Goal: Check status: Check status

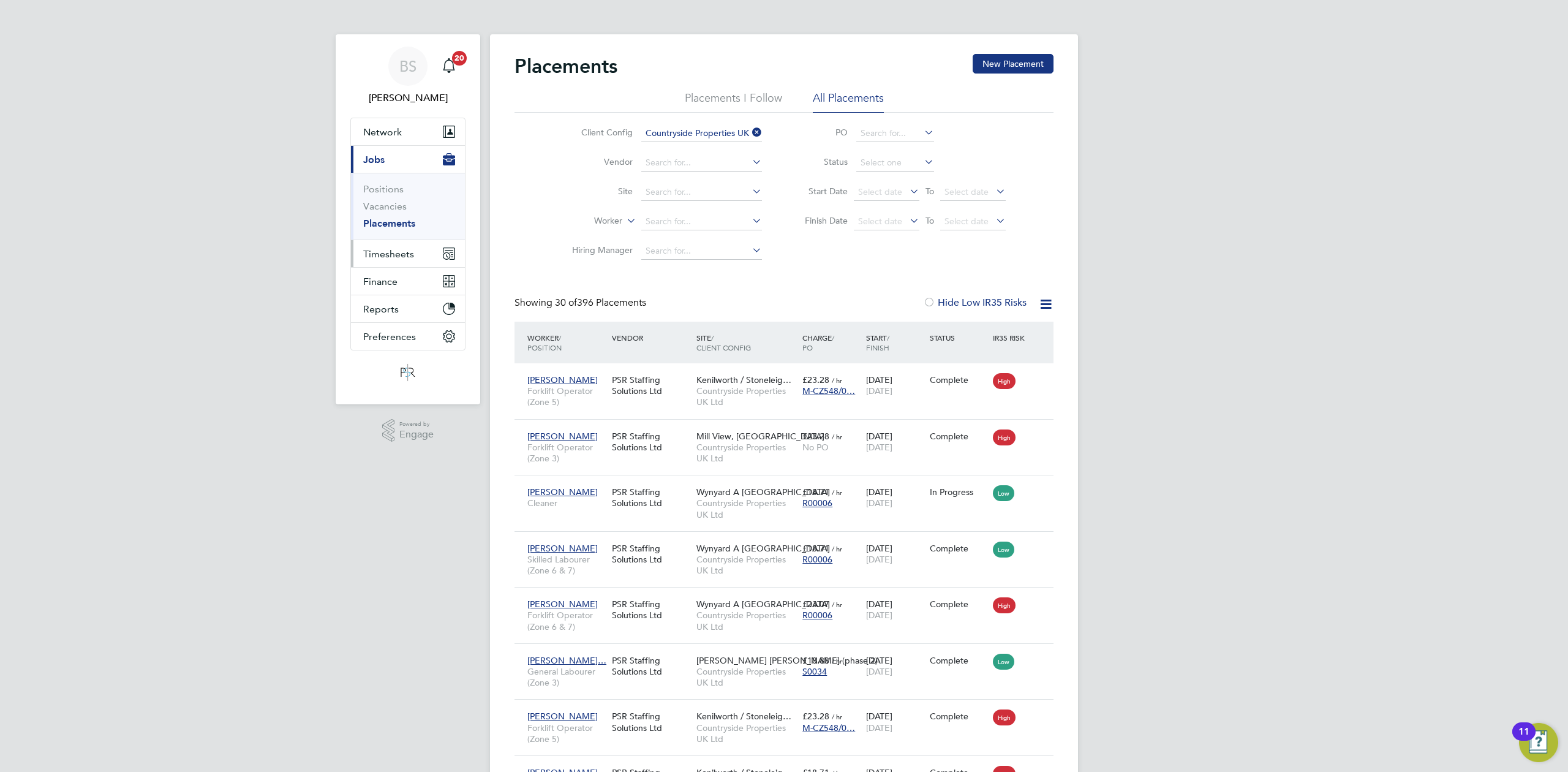
click at [381, 259] on span "Timesheets" at bounding box center [389, 254] width 51 height 12
click at [388, 221] on link "Timesheets" at bounding box center [389, 217] width 51 height 12
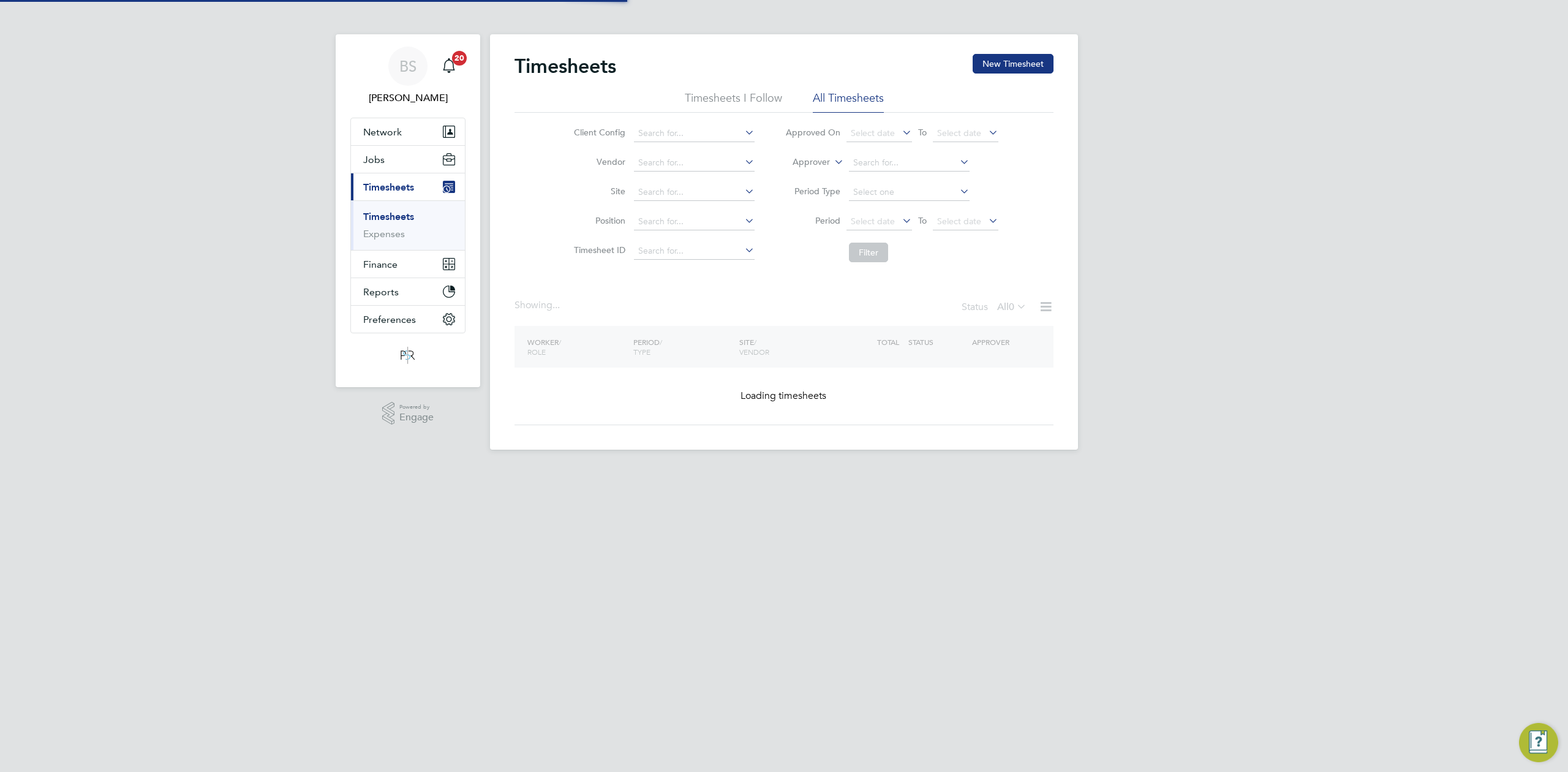
click at [832, 163] on icon at bounding box center [832, 158] width 0 height 11
click at [822, 161] on label "Approver" at bounding box center [802, 162] width 55 height 12
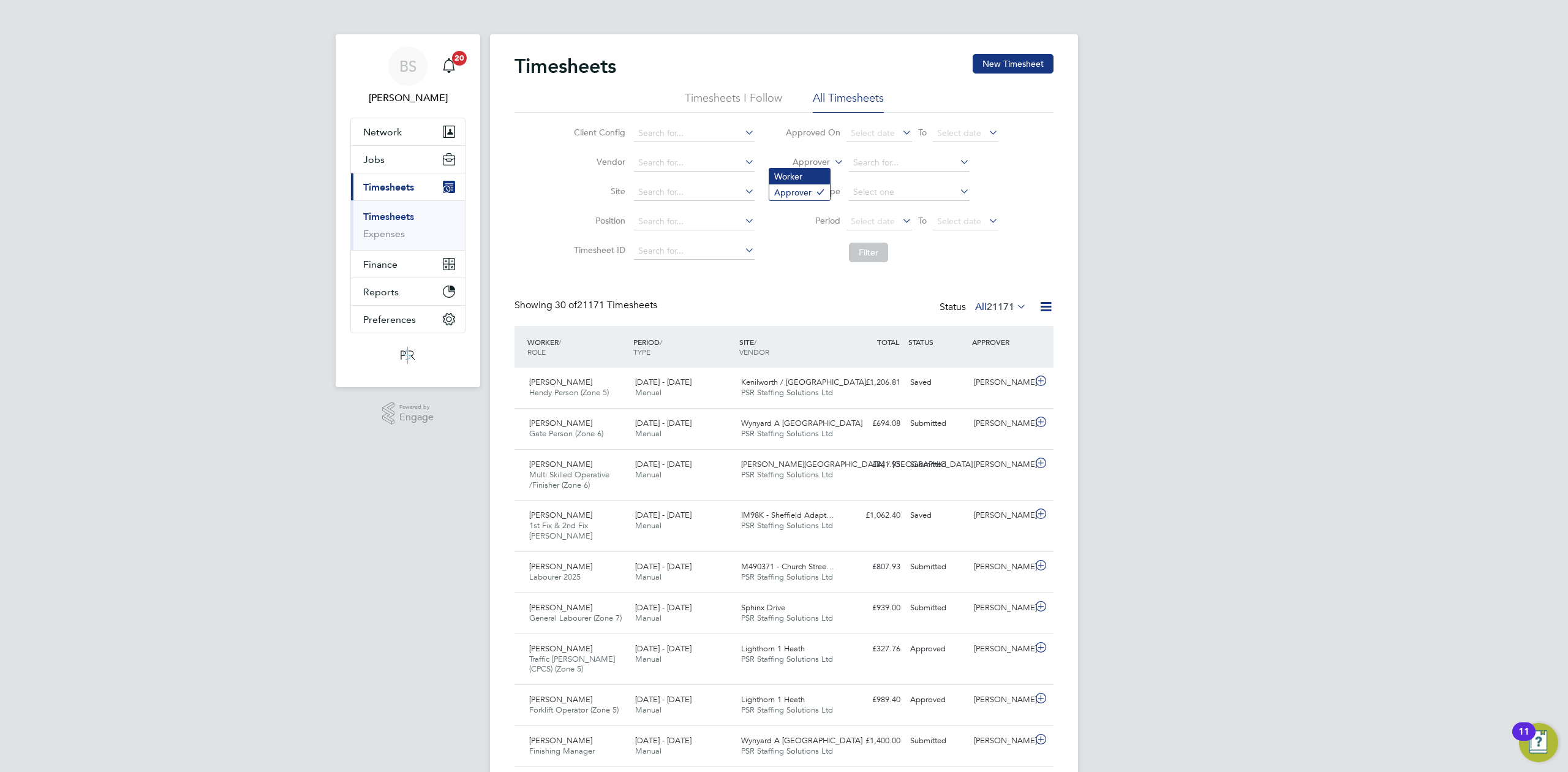
click at [808, 173] on li "Worker" at bounding box center [800, 177] width 61 height 16
click at [864, 161] on input at bounding box center [909, 162] width 121 height 17
click at [926, 180] on b "[PERSON_NAME]" at bounding box center [961, 180] width 71 height 10
type input "[PERSON_NAME]"
click at [871, 253] on button "Filter" at bounding box center [869, 252] width 39 height 20
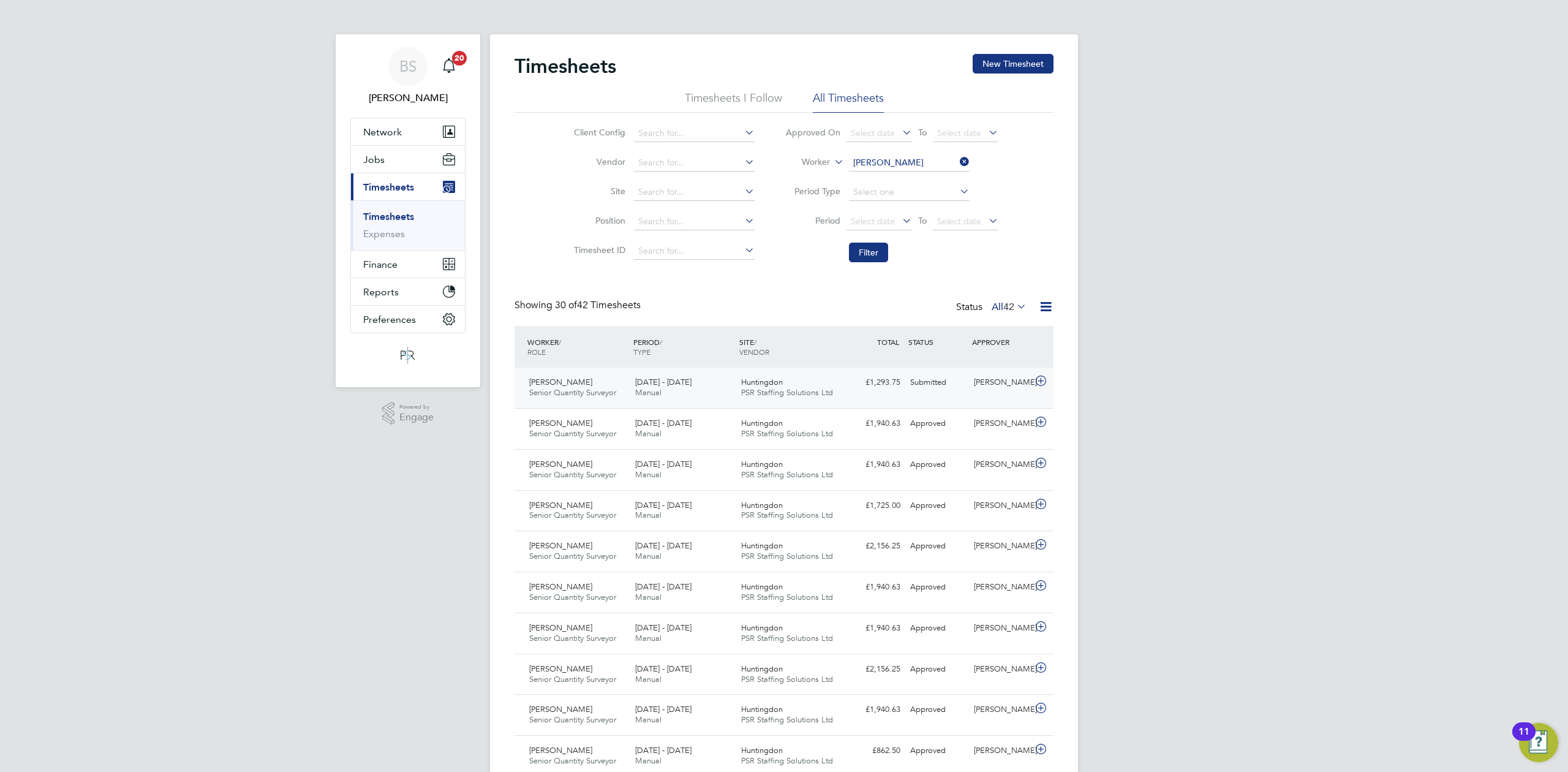
click at [811, 389] on span "PSR Staffing Solutions Ltd" at bounding box center [787, 392] width 92 height 10
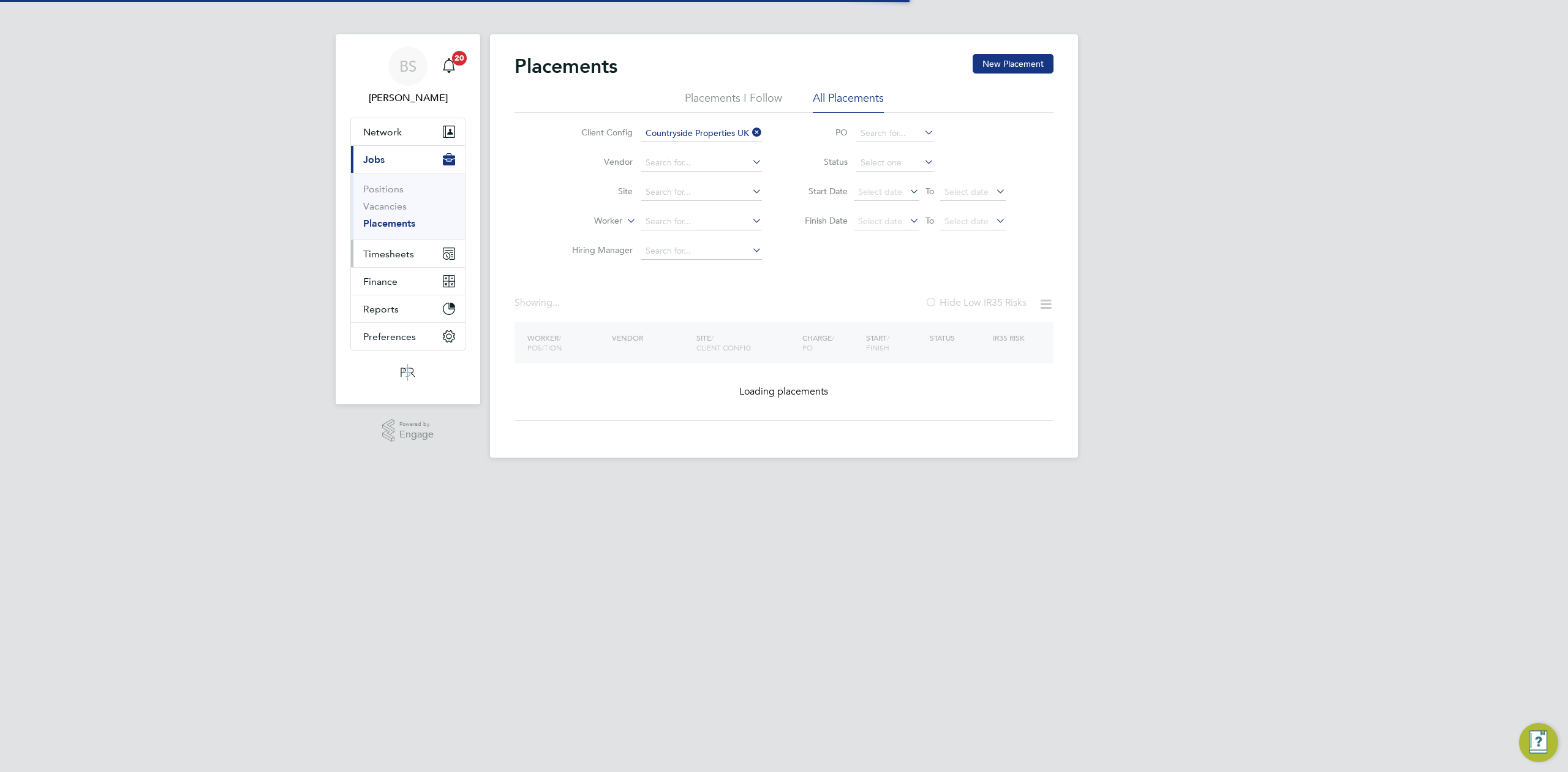
click at [363, 255] on span "Timesheets" at bounding box center [389, 254] width 51 height 12
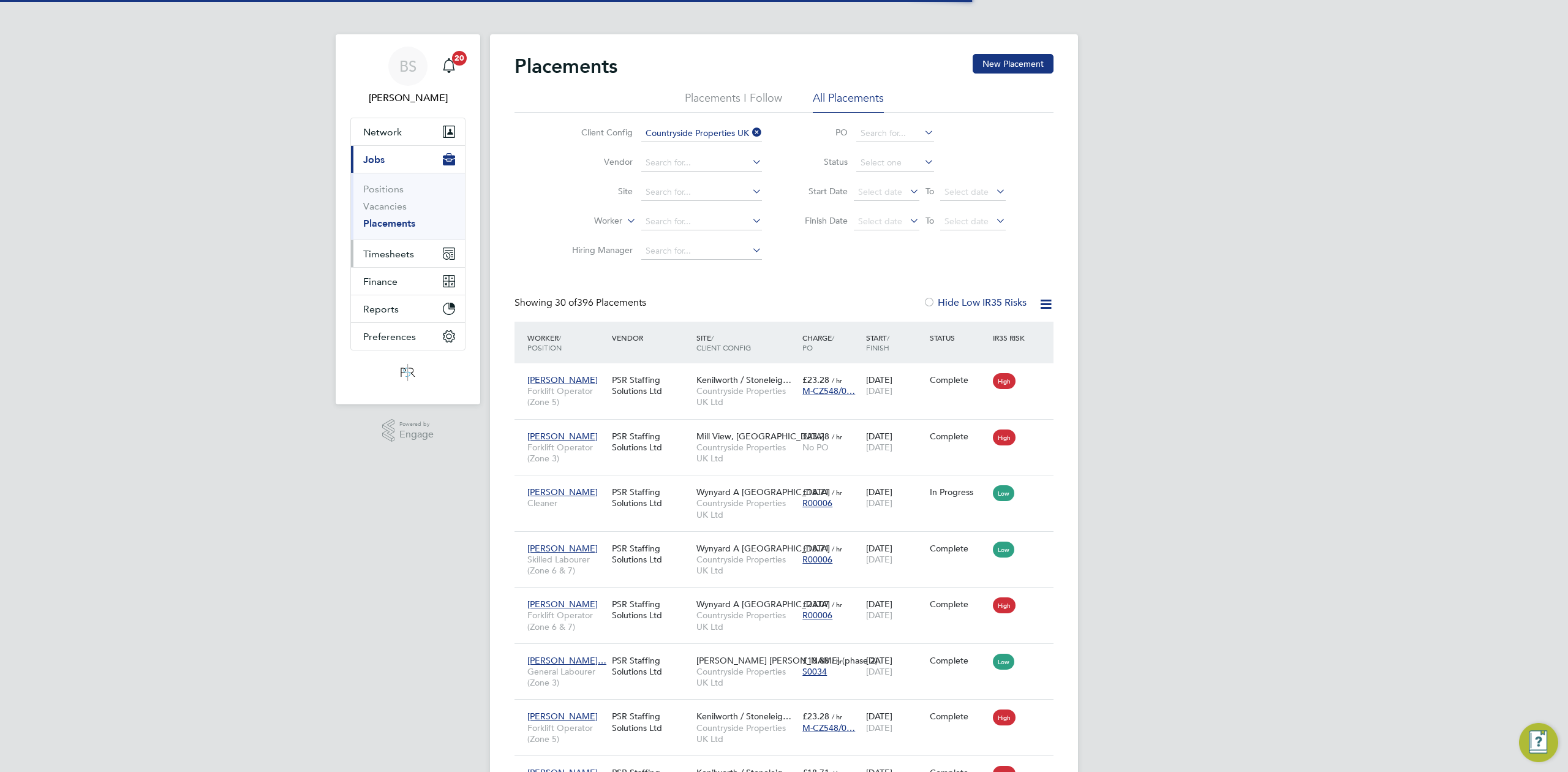
click at [397, 251] on span "Timesheets" at bounding box center [389, 254] width 51 height 12
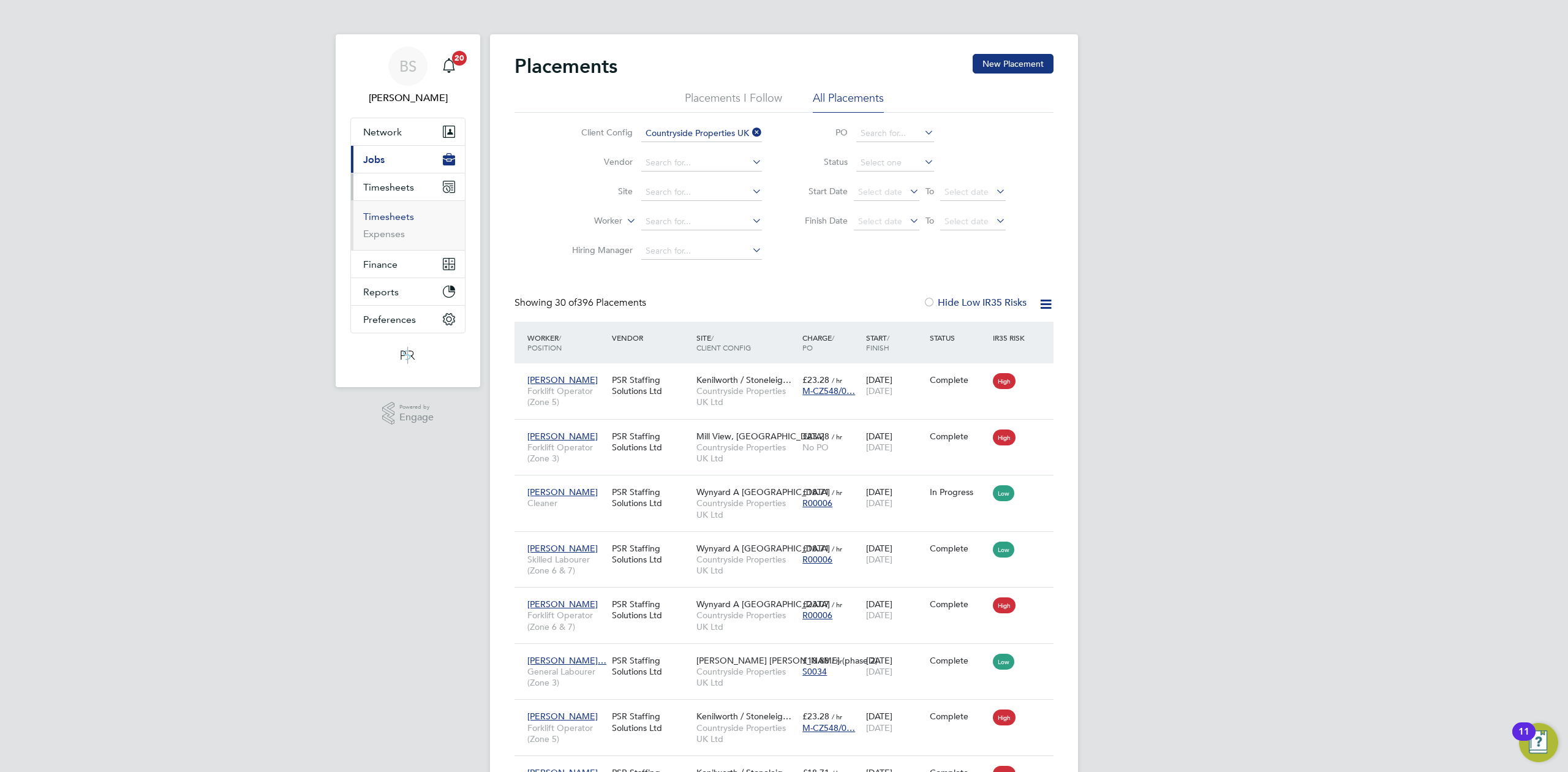
click at [393, 219] on link "Timesheets" at bounding box center [389, 217] width 51 height 12
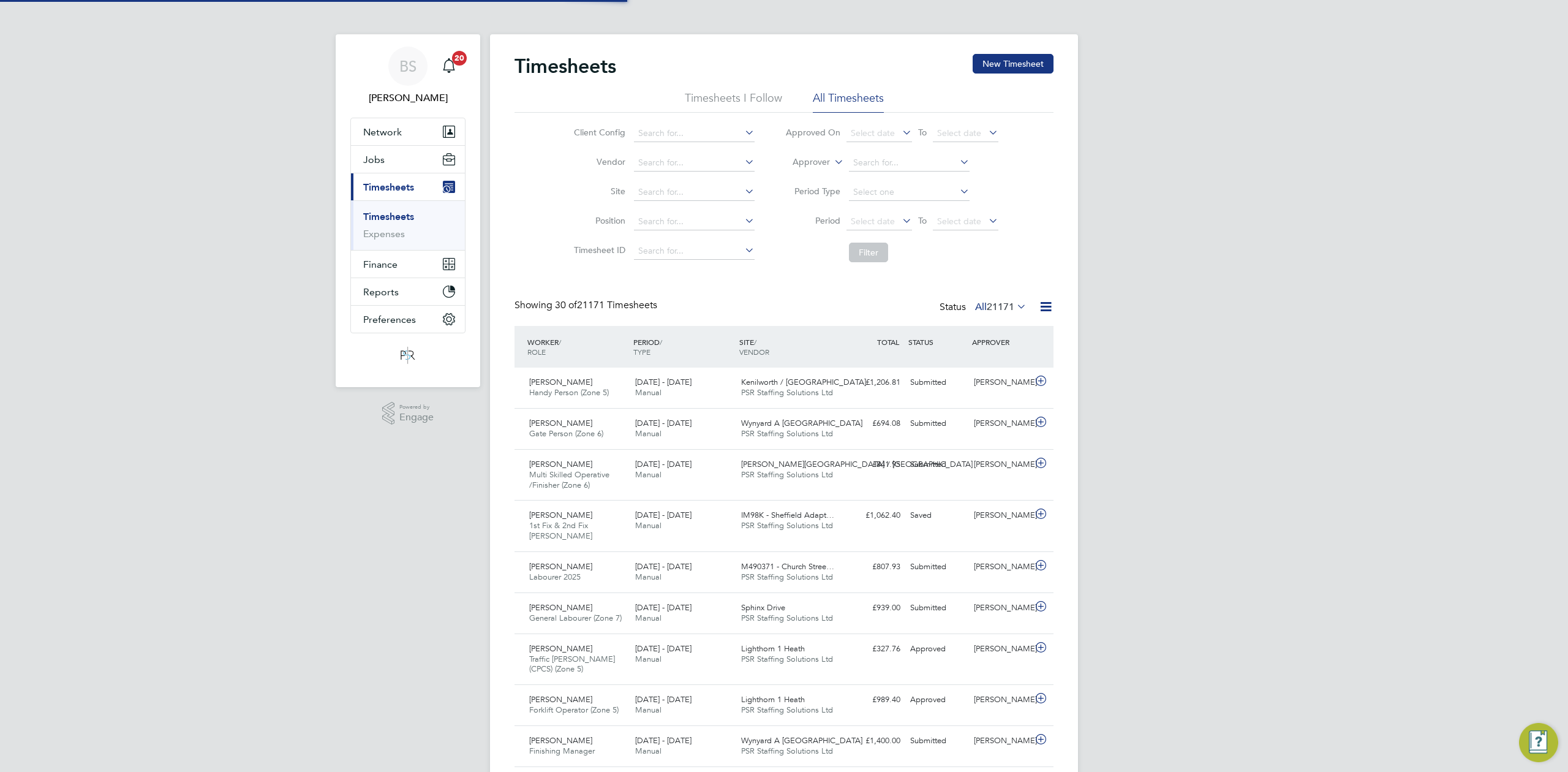
click at [821, 164] on label "Approver" at bounding box center [802, 162] width 55 height 12
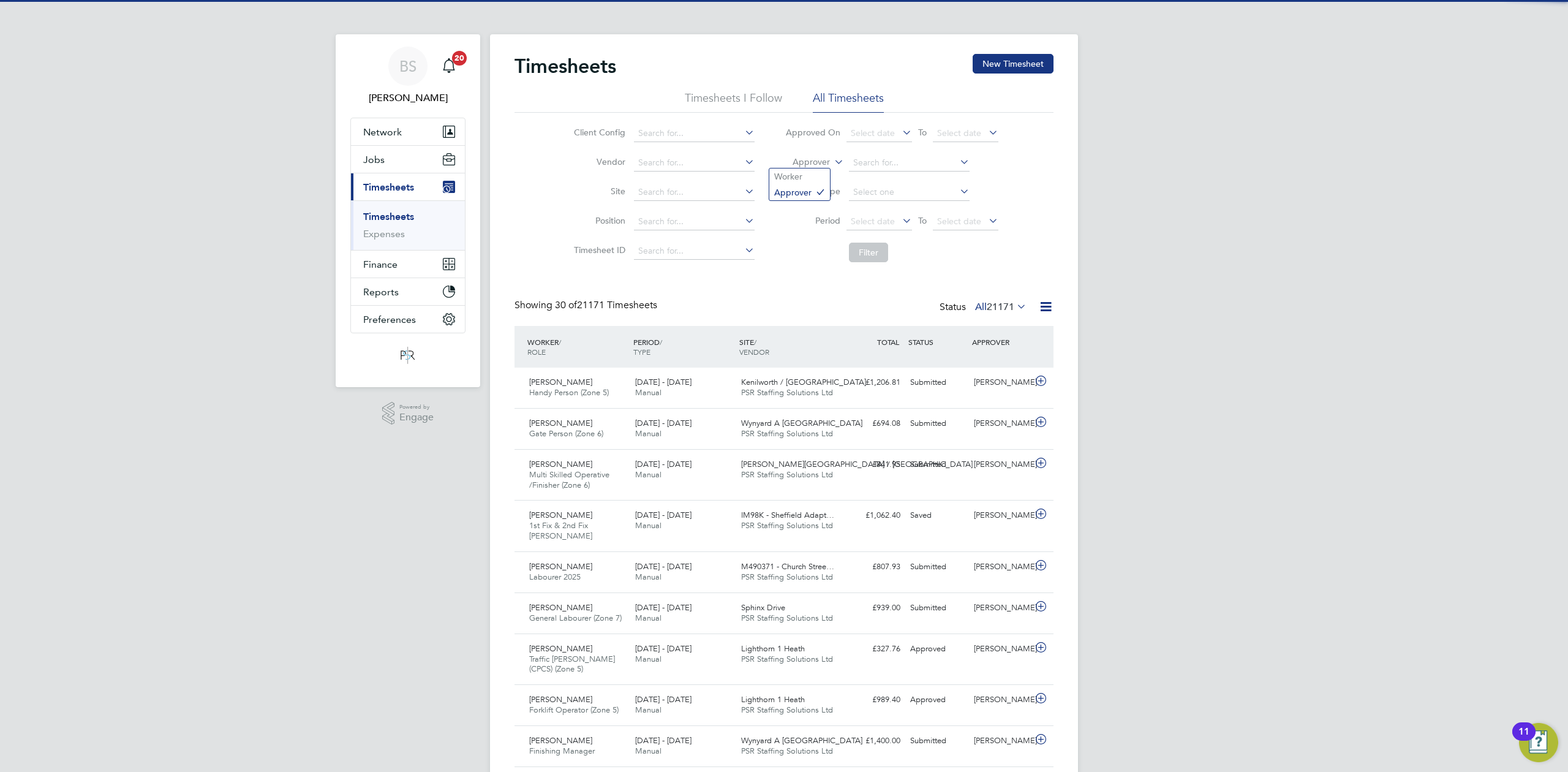
click at [815, 162] on label "Approver" at bounding box center [802, 162] width 55 height 12
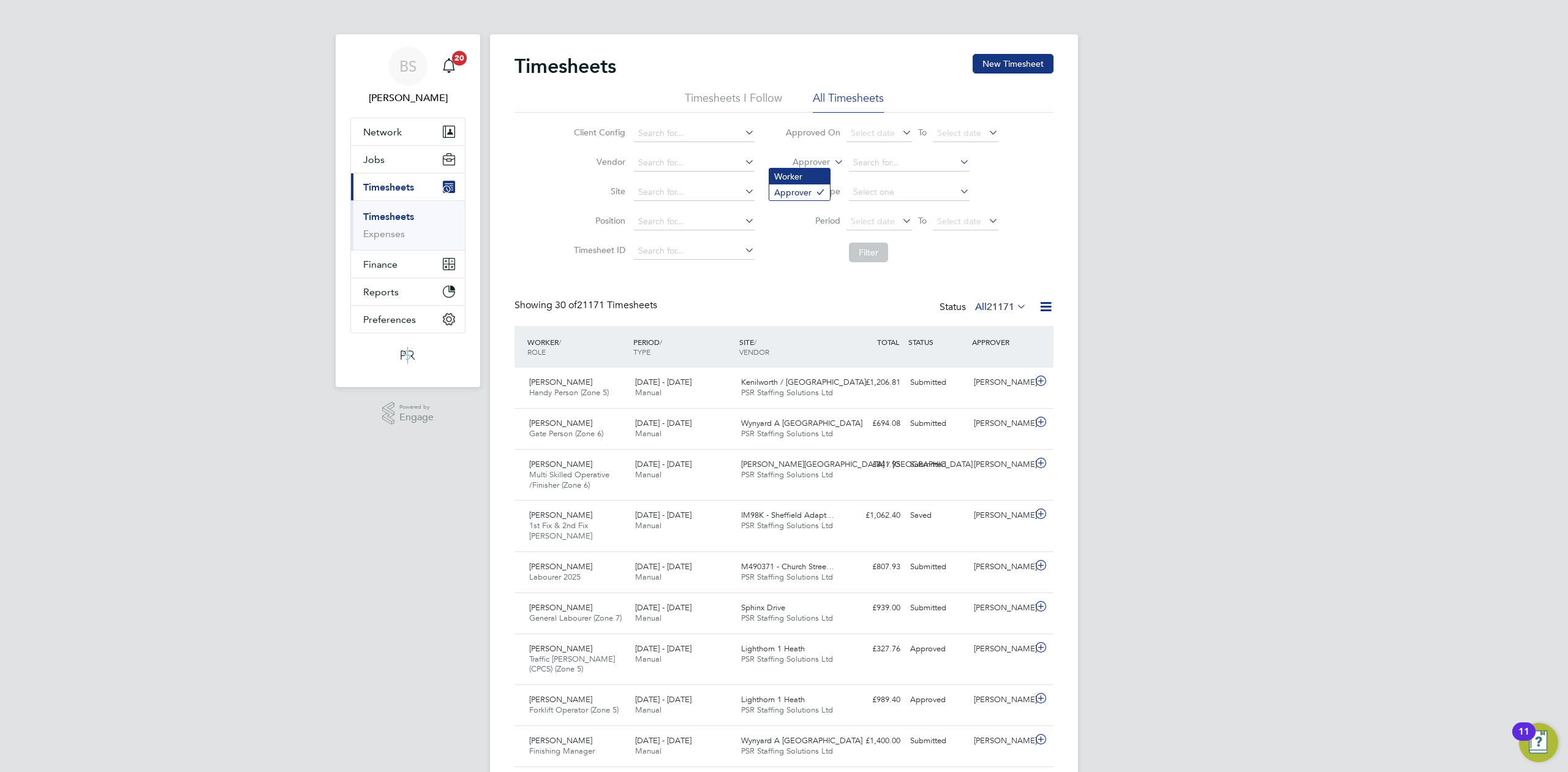
click at [800, 177] on li "Worker" at bounding box center [800, 177] width 61 height 16
click at [891, 160] on input at bounding box center [909, 162] width 121 height 17
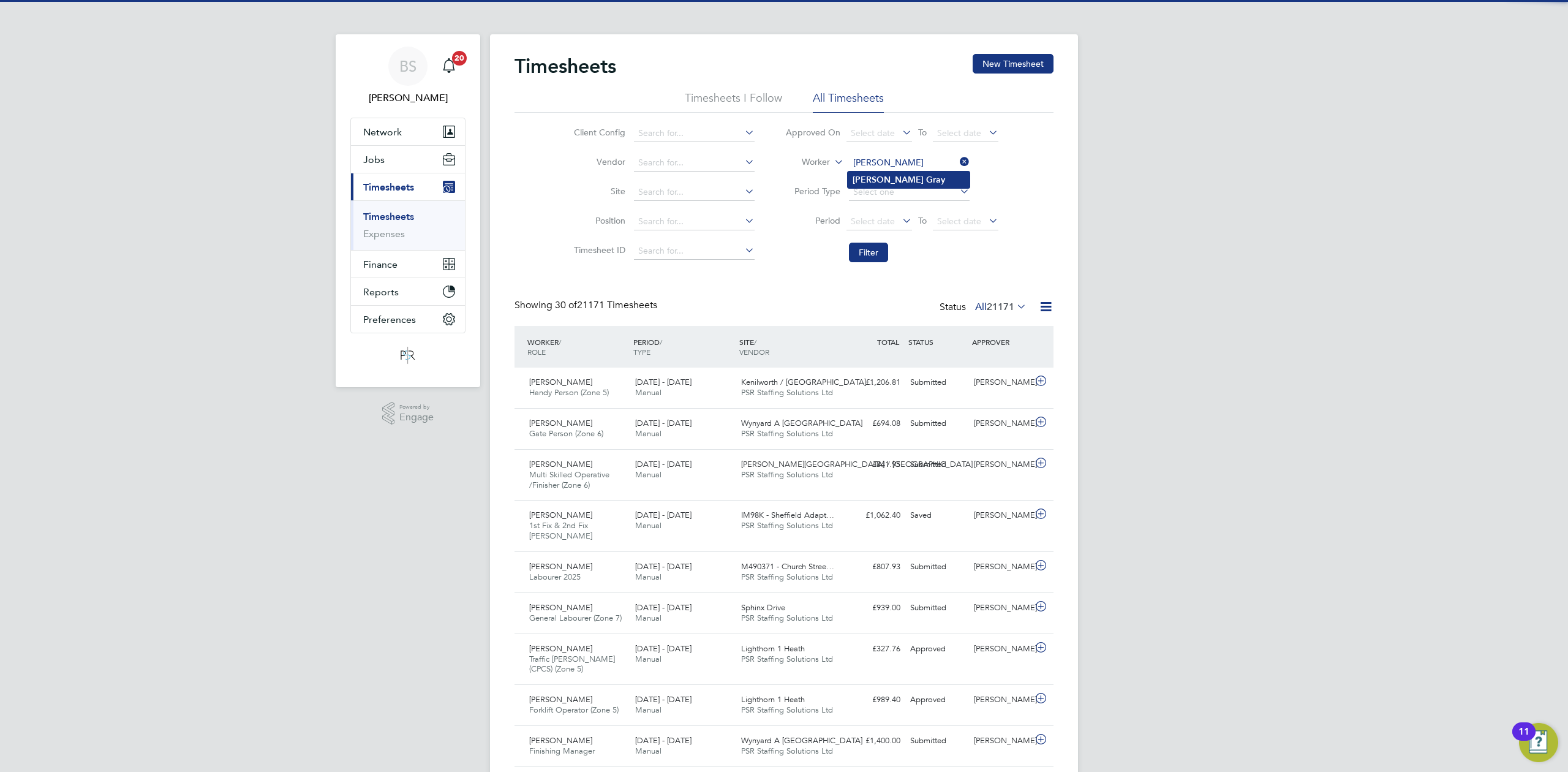
click at [879, 177] on b "[PERSON_NAME]" at bounding box center [888, 180] width 71 height 10
type input "[PERSON_NAME]"
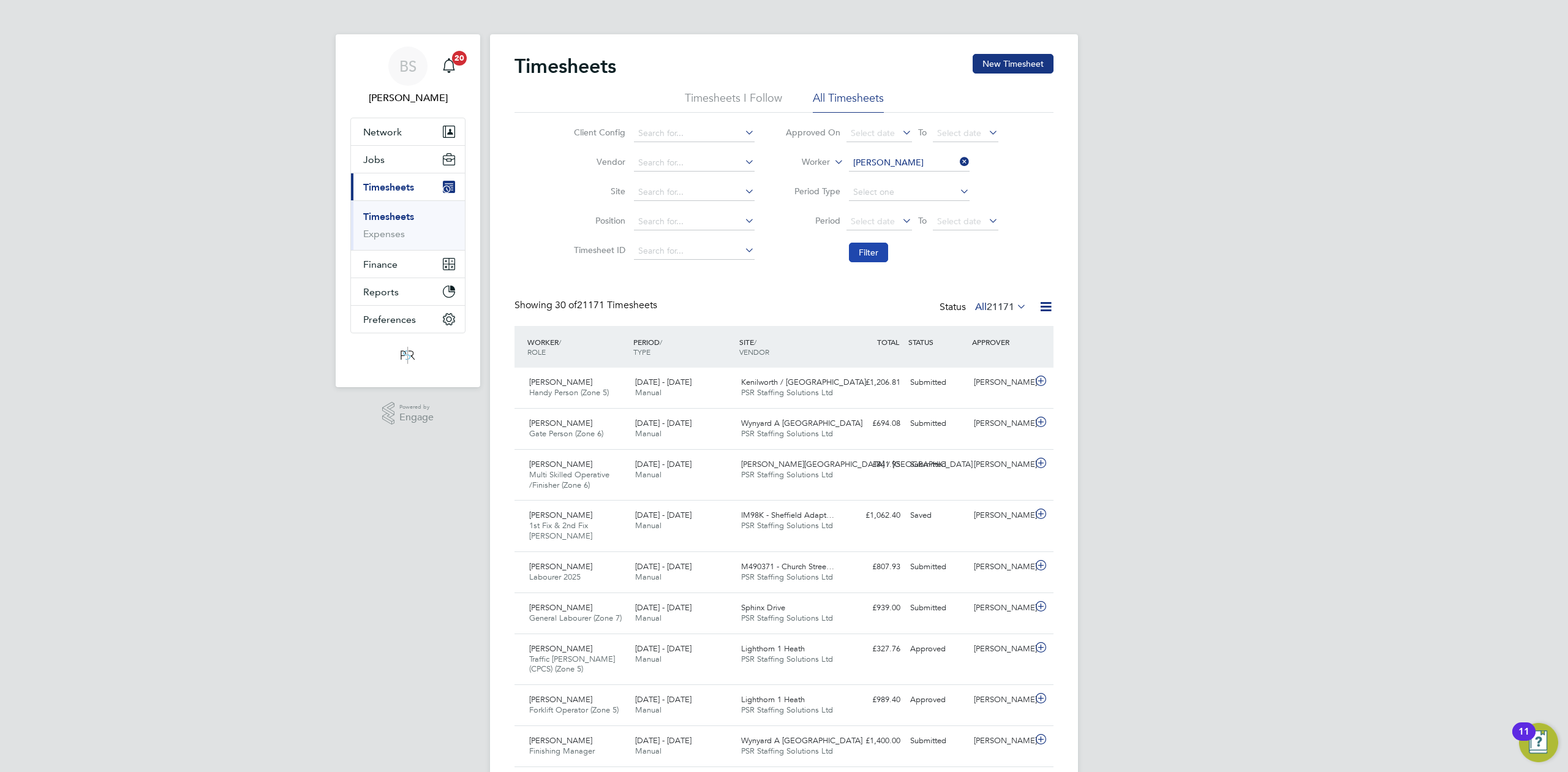
click at [871, 248] on button "Filter" at bounding box center [869, 252] width 39 height 20
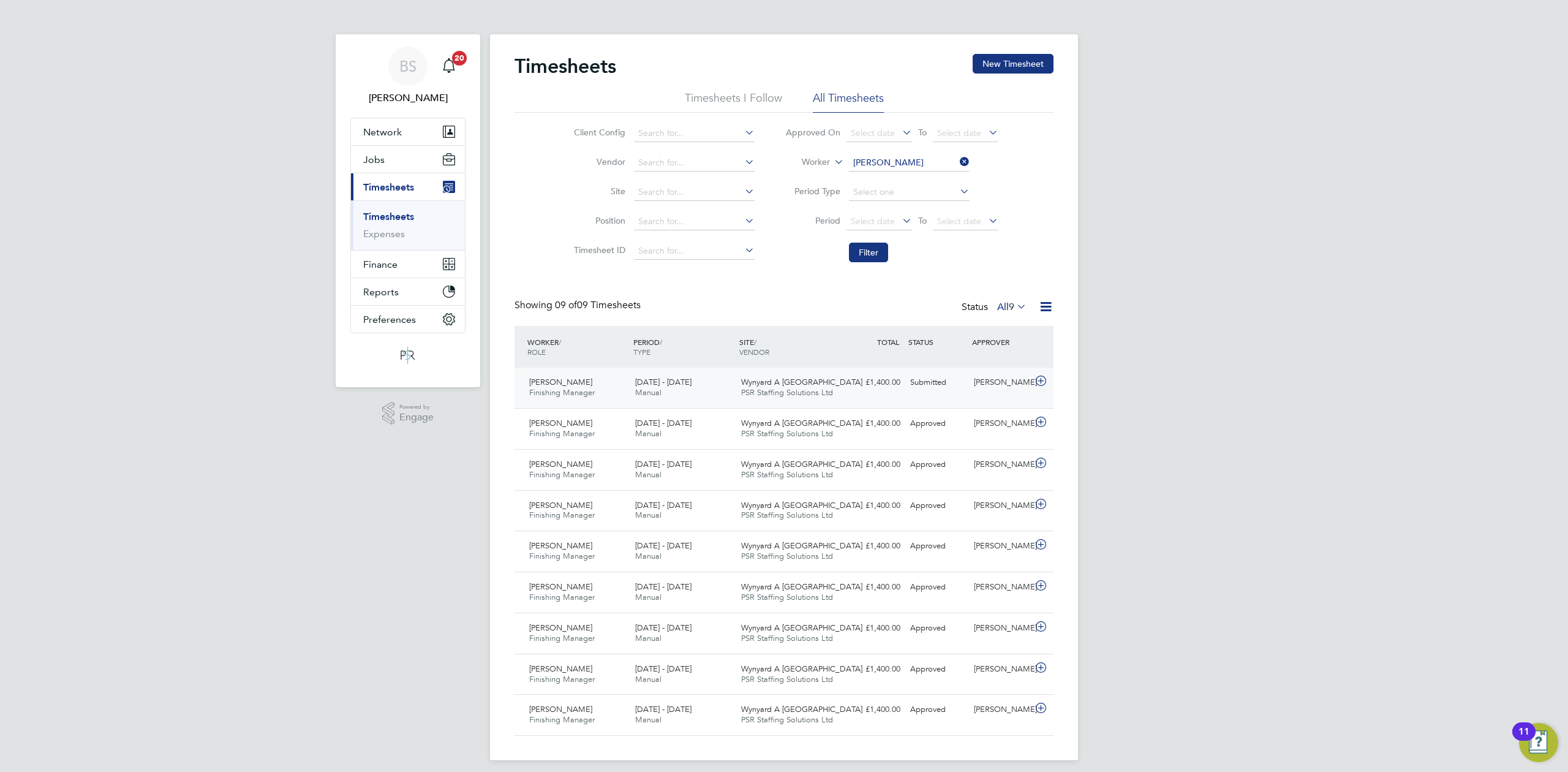
click at [685, 391] on div "[DATE] - [DATE] Manual" at bounding box center [683, 388] width 106 height 31
